Goal: Task Accomplishment & Management: Complete application form

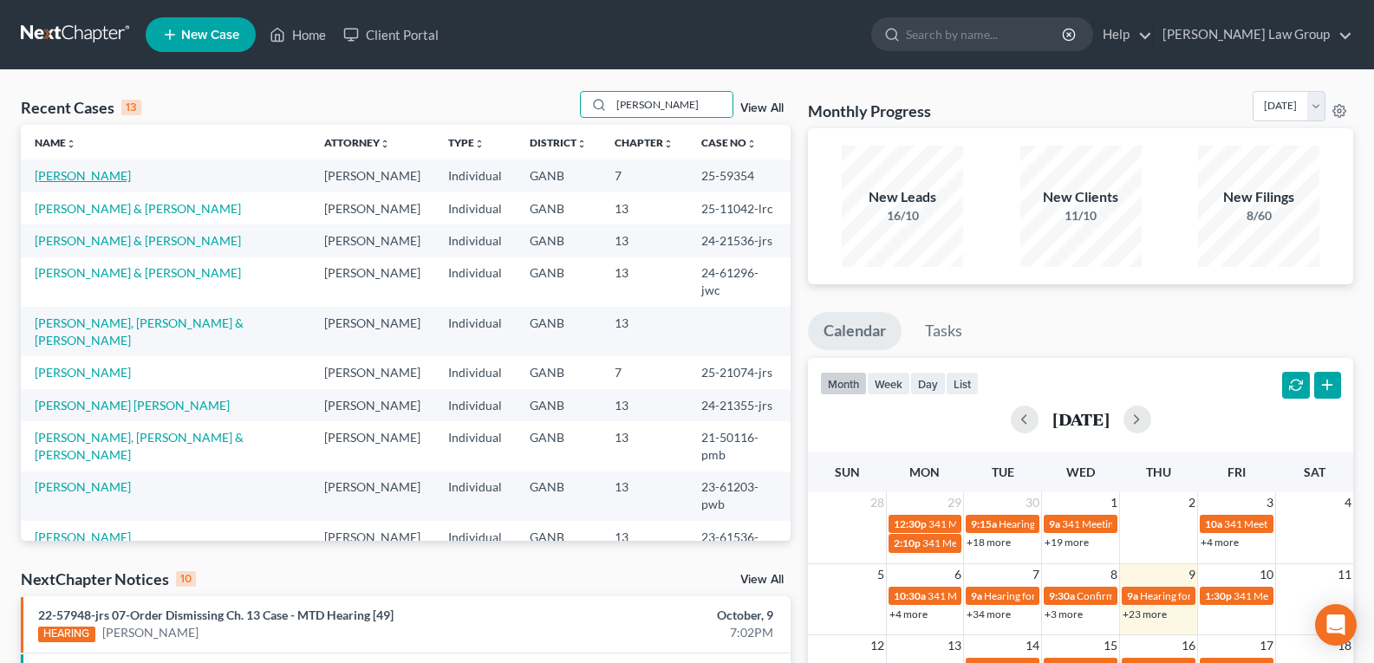
type input "[PERSON_NAME]"
click at [87, 175] on link "[PERSON_NAME]" at bounding box center [83, 175] width 96 height 15
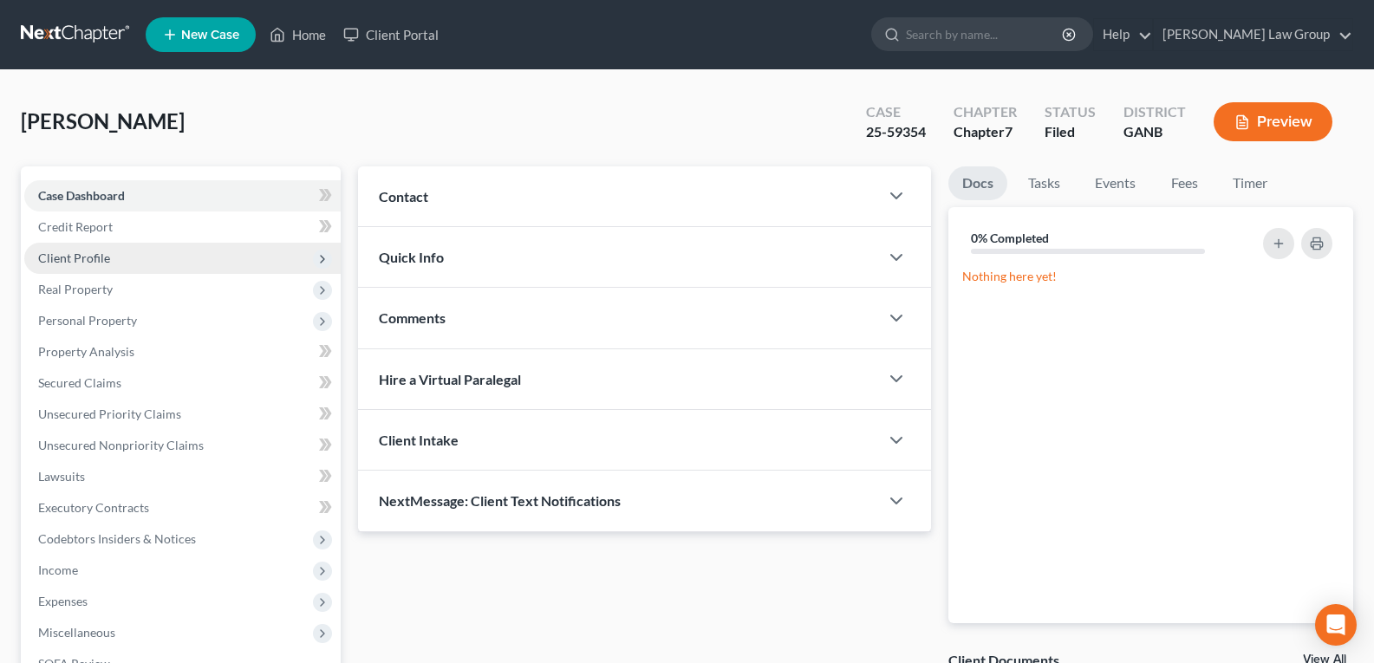
drag, startPoint x: 61, startPoint y: 260, endPoint x: 75, endPoint y: 267, distance: 15.5
click at [61, 260] on span "Client Profile" at bounding box center [74, 258] width 72 height 15
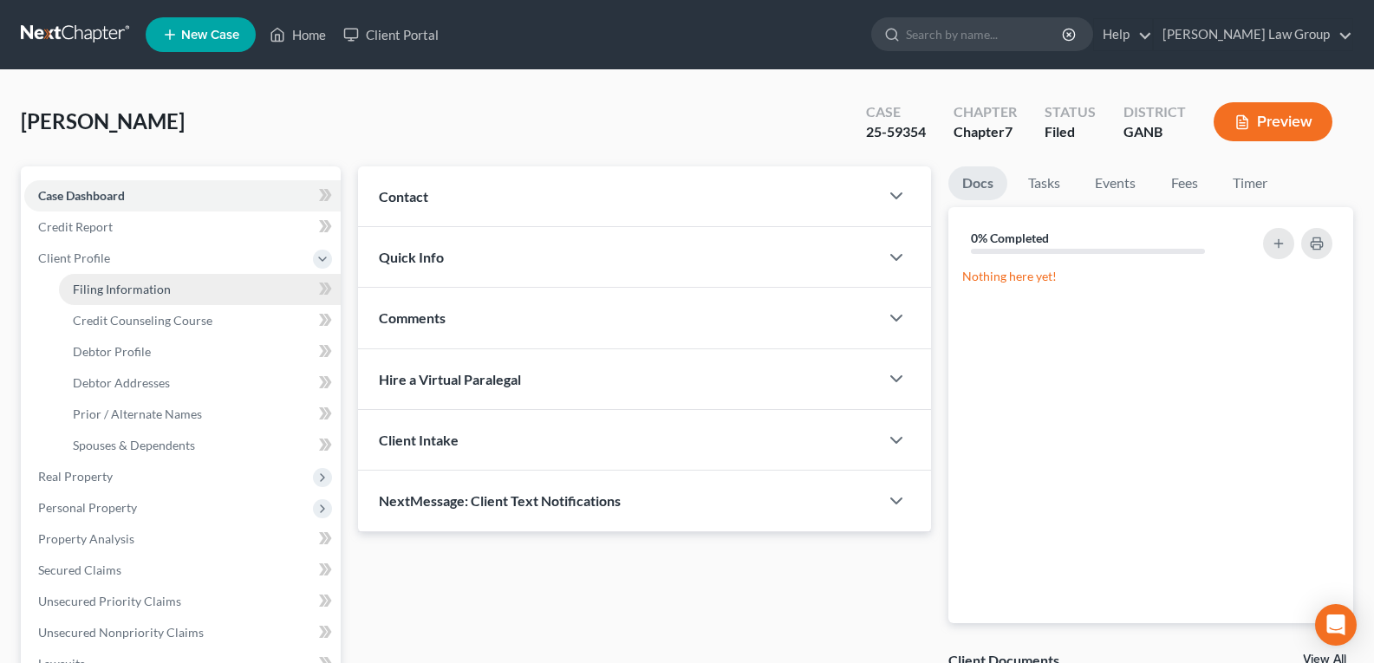
click at [141, 297] on link "Filing Information" at bounding box center [200, 289] width 282 height 31
select select "1"
select select "0"
select select "19"
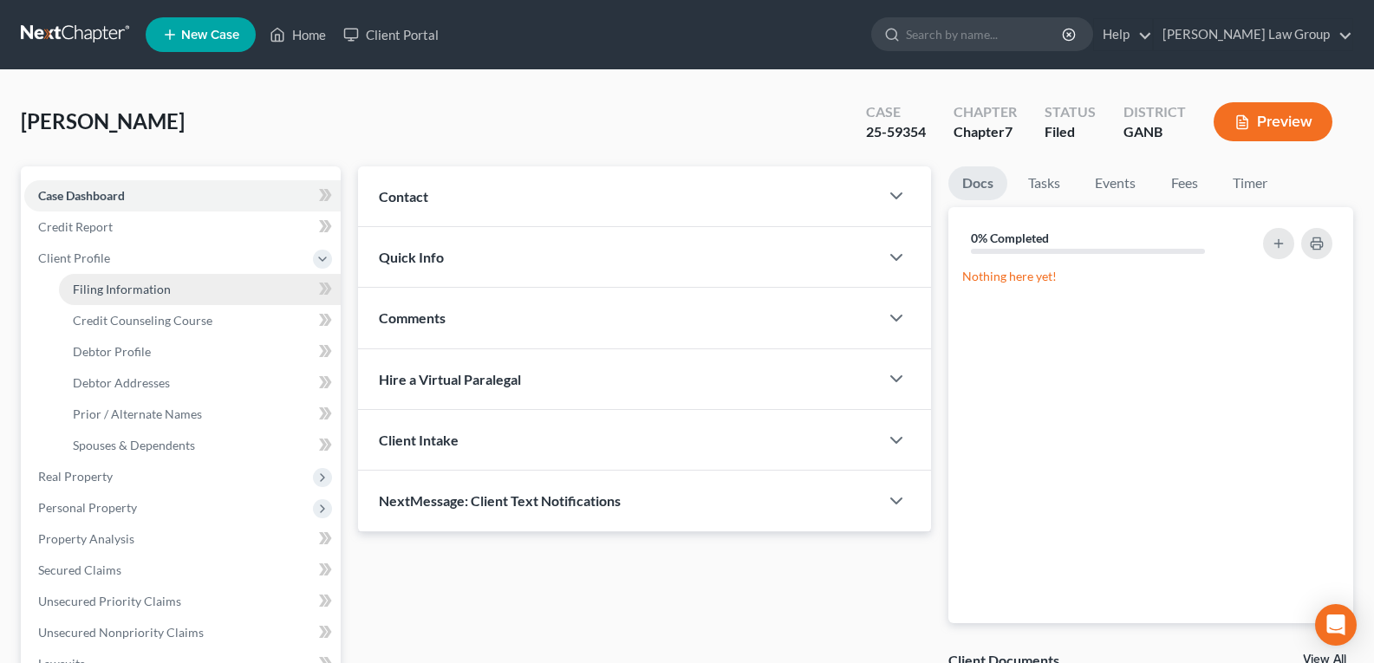
select select "0"
select select "10"
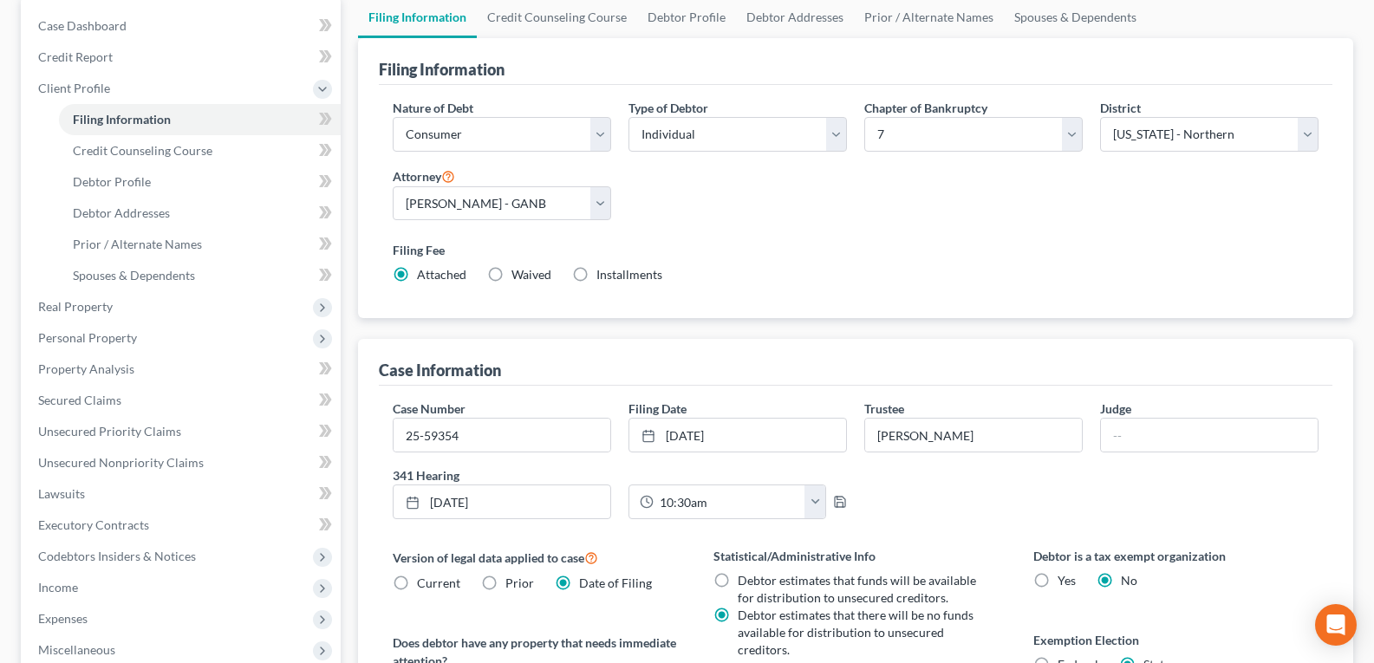
scroll to position [173, 0]
